Goal: Transaction & Acquisition: Book appointment/travel/reservation

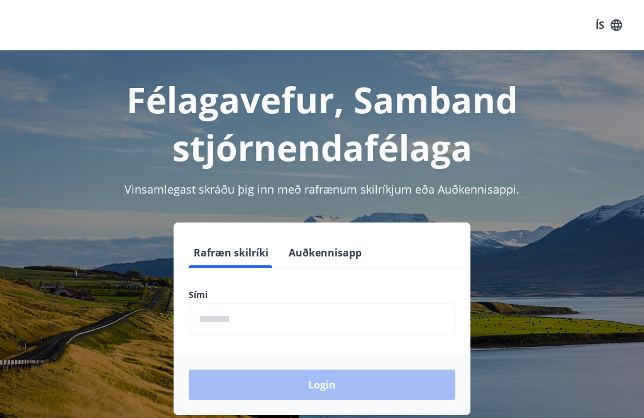
click at [240, 313] on input "phone" at bounding box center [322, 319] width 267 height 31
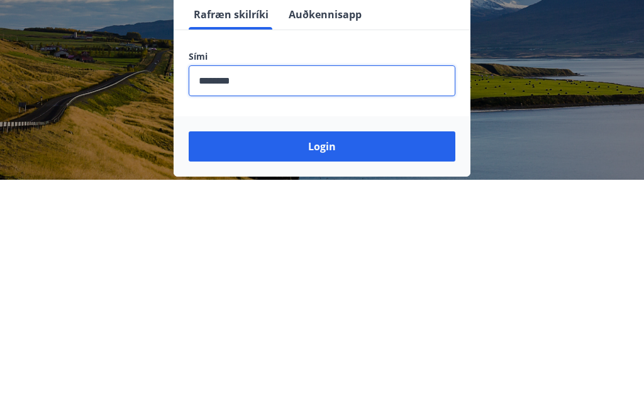
type input "********"
click at [312, 370] on button "Login" at bounding box center [322, 385] width 267 height 30
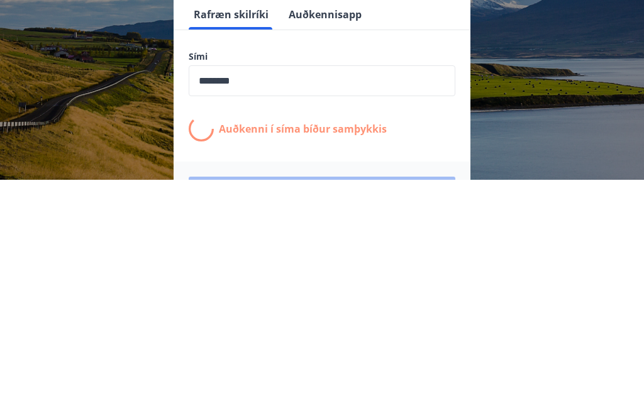
scroll to position [196, 0]
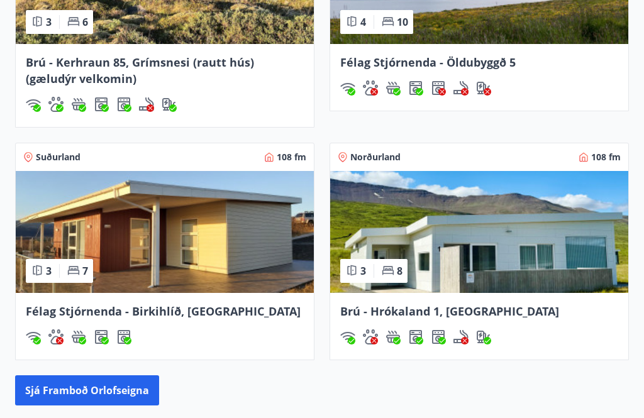
scroll to position [1138, 0]
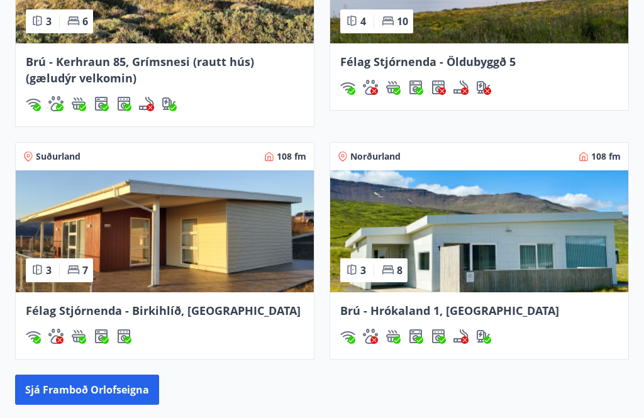
click at [97, 304] on span "Félag Stjórnenda - Birkihlíð, [GEOGRAPHIC_DATA]" at bounding box center [163, 311] width 275 height 15
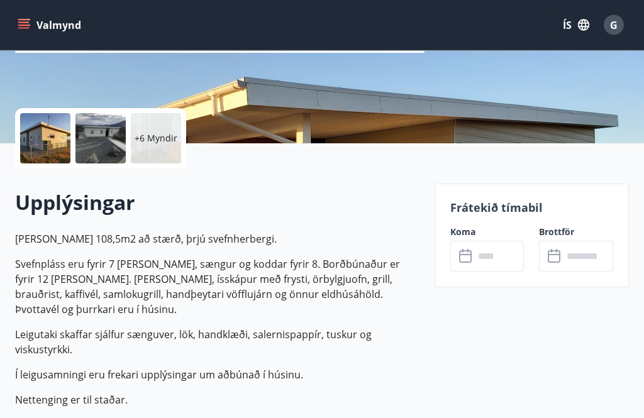
scroll to position [236, 0]
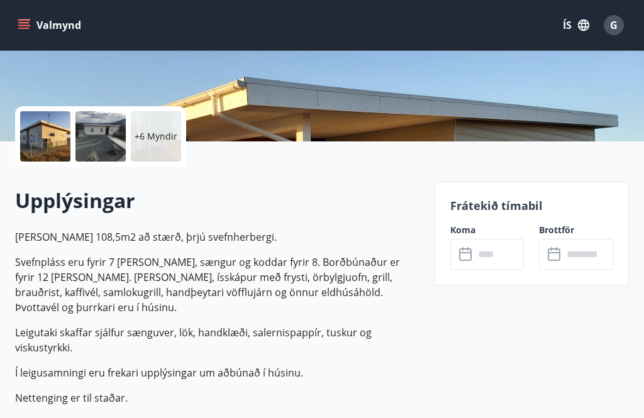
click at [508, 214] on div "Frátekið tímabil Koma ​ ​ Brottför ​ ​" at bounding box center [532, 234] width 194 height 104
click at [498, 253] on input "text" at bounding box center [499, 254] width 50 height 31
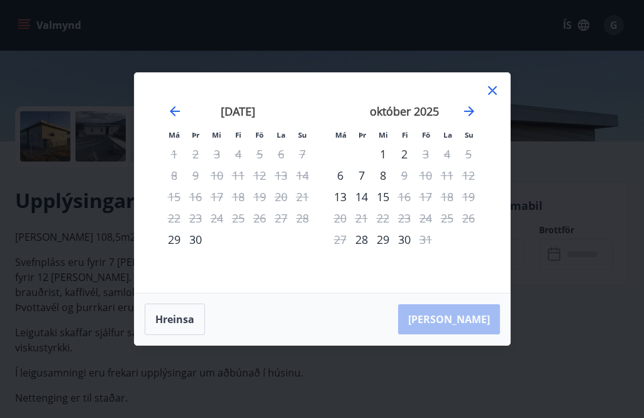
click at [473, 119] on icon "Move forward to switch to the next month." at bounding box center [469, 111] width 15 height 15
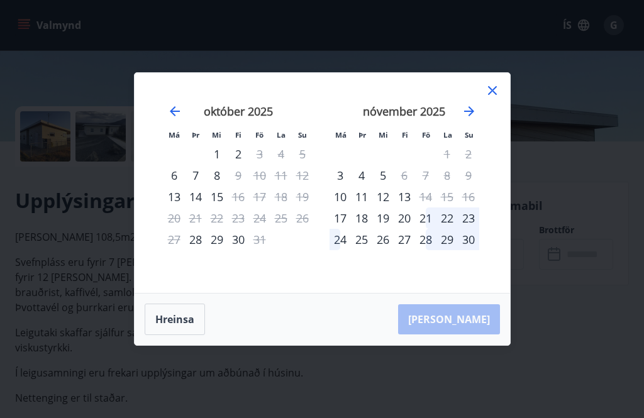
click at [449, 229] on div "22" at bounding box center [447, 218] width 21 height 21
click at [450, 229] on div "22" at bounding box center [447, 218] width 21 height 21
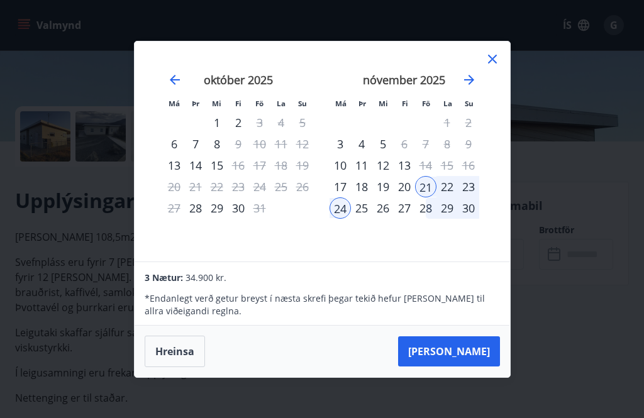
click at [474, 367] on button "[PERSON_NAME]" at bounding box center [449, 352] width 102 height 30
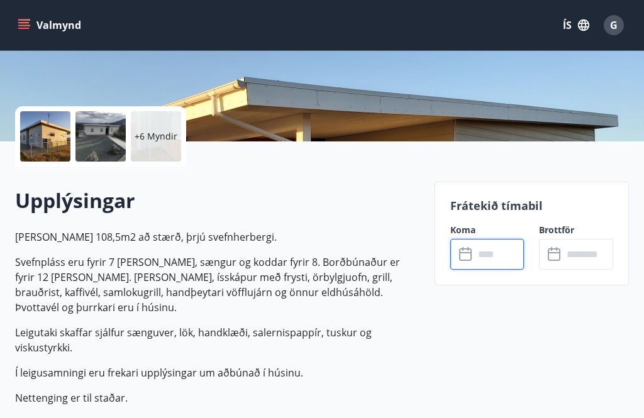
type input "******"
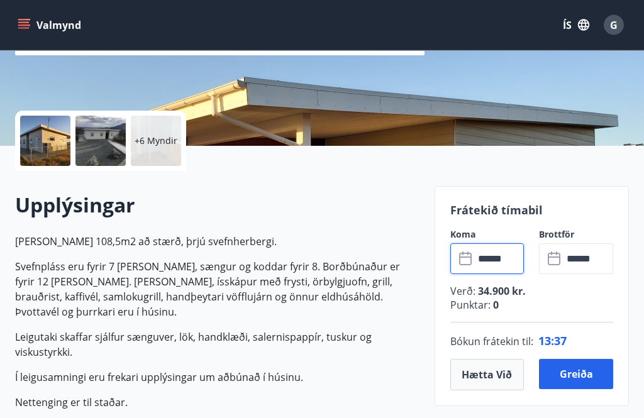
scroll to position [231, 0]
click at [576, 382] on button "Greiða" at bounding box center [576, 374] width 74 height 30
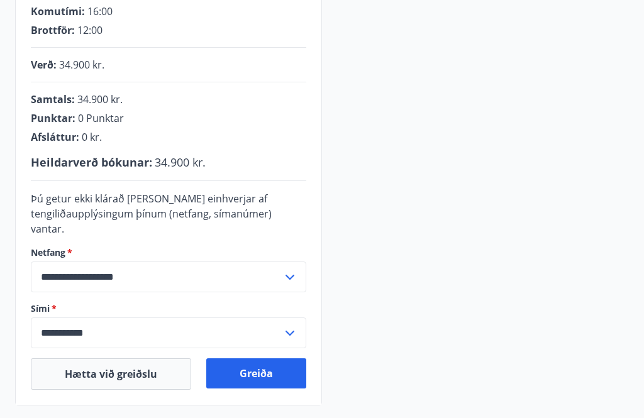
scroll to position [270, 0]
click at [257, 358] on button "Greiða" at bounding box center [256, 373] width 100 height 30
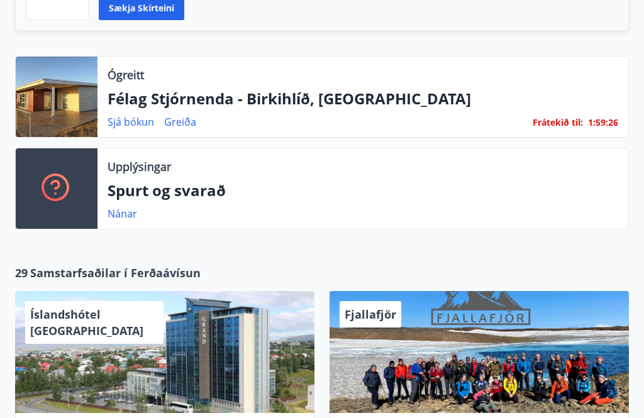
scroll to position [423, 0]
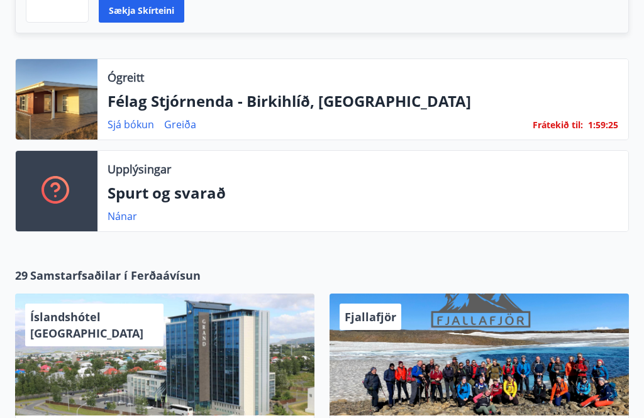
click at [317, 91] on p "Félag Stjórnenda - Birkihlíð, [GEOGRAPHIC_DATA]" at bounding box center [363, 101] width 511 height 21
click at [185, 118] on link "Greiða" at bounding box center [180, 125] width 32 height 14
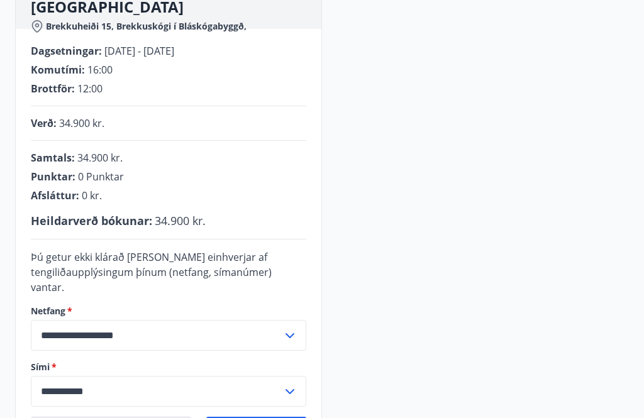
scroll to position [223, 0]
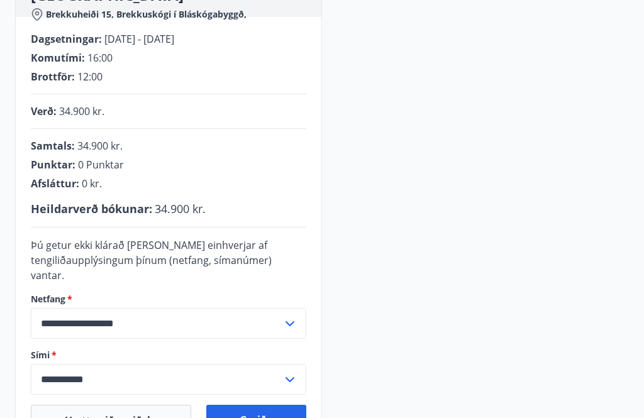
click at [255, 408] on button "Greiða" at bounding box center [256, 420] width 100 height 30
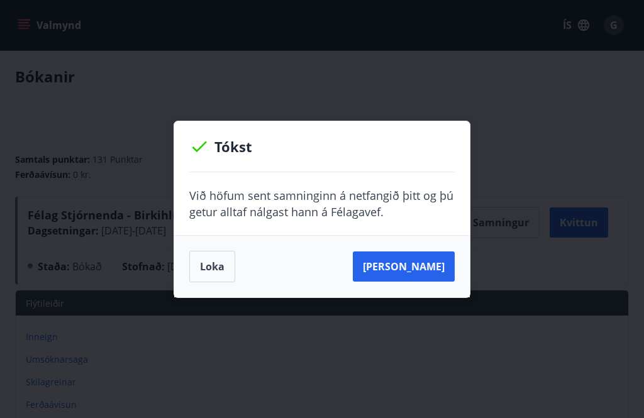
click at [417, 268] on button "[PERSON_NAME]" at bounding box center [404, 267] width 102 height 30
click at [211, 269] on button "Loka" at bounding box center [212, 266] width 46 height 31
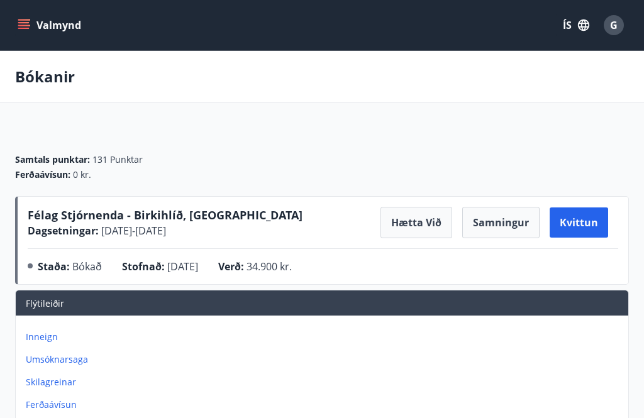
click at [583, 218] on button "Kvittun" at bounding box center [579, 223] width 58 height 30
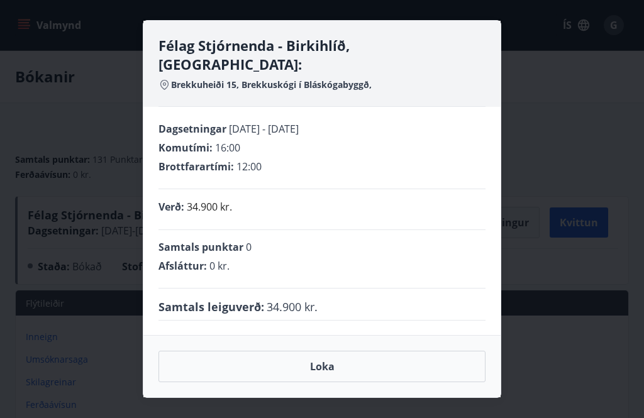
click at [320, 362] on button "Loka" at bounding box center [322, 366] width 327 height 31
